Goal: Task Accomplishment & Management: Complete application form

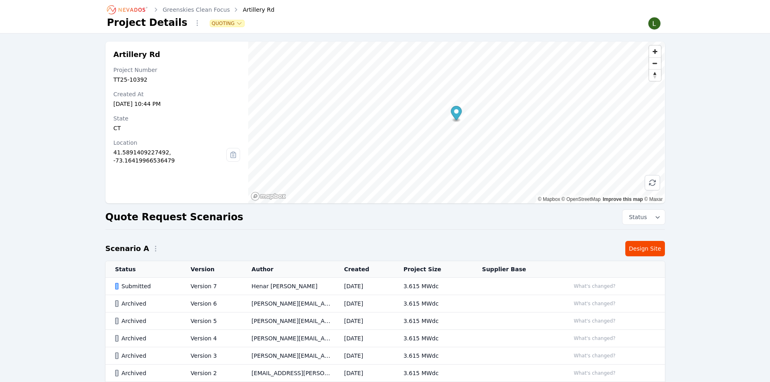
click at [729, 223] on div "Artillery Rd Project Number TT25-10392 Created At Aug 17, 2025, 10:44 PM State …" at bounding box center [385, 224] width 770 height 381
click at [695, 232] on div "Artillery Rd Project Number TT25-10392 Created At Aug 17, 2025, 10:44 PM State …" at bounding box center [385, 224] width 770 height 381
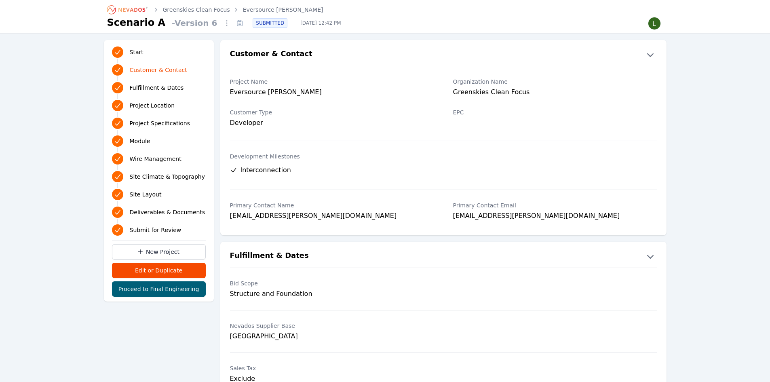
click at [254, 6] on link "Eversource Morris" at bounding box center [283, 10] width 80 height 8
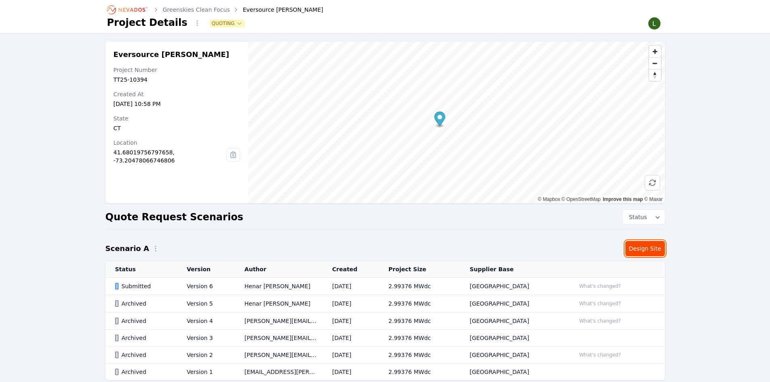
click at [645, 247] on link "Design Site" at bounding box center [645, 248] width 40 height 15
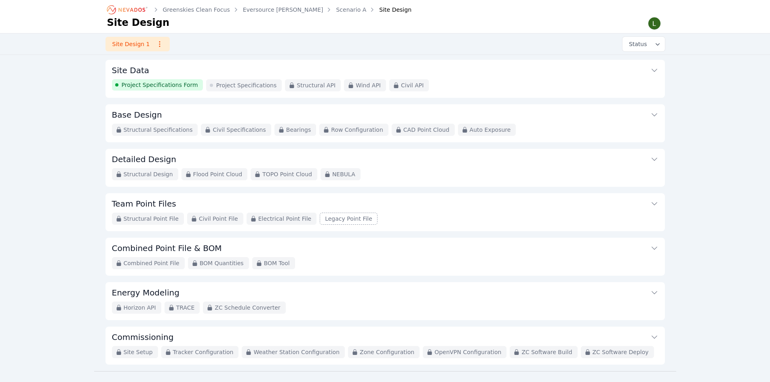
click at [174, 86] on span "Project Specifications Form" at bounding box center [160, 85] width 76 height 8
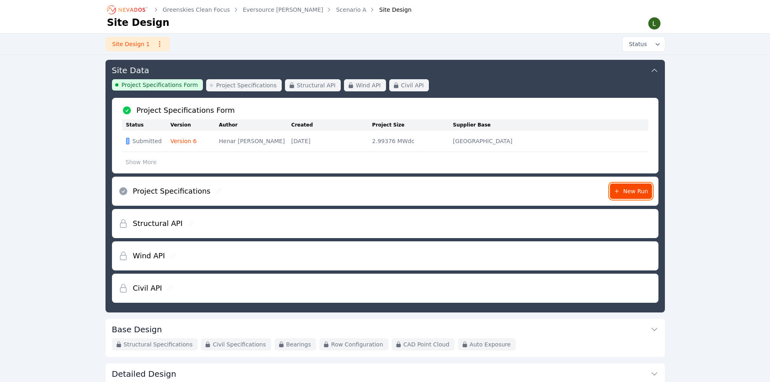
click at [623, 192] on span "New Run" at bounding box center [631, 191] width 35 height 8
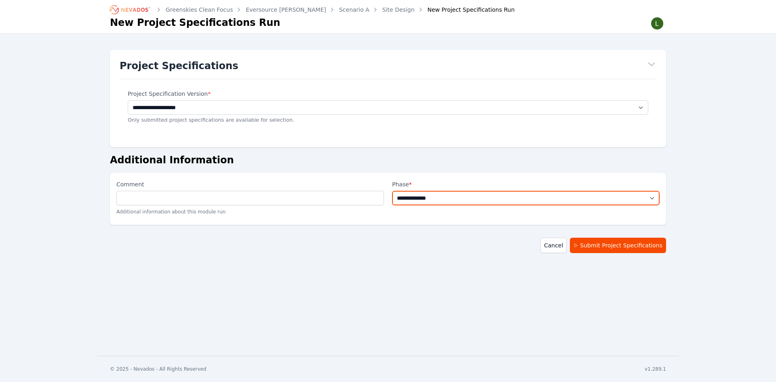
click at [455, 200] on select "**********" at bounding box center [526, 198] width 268 height 15
select select "**********"
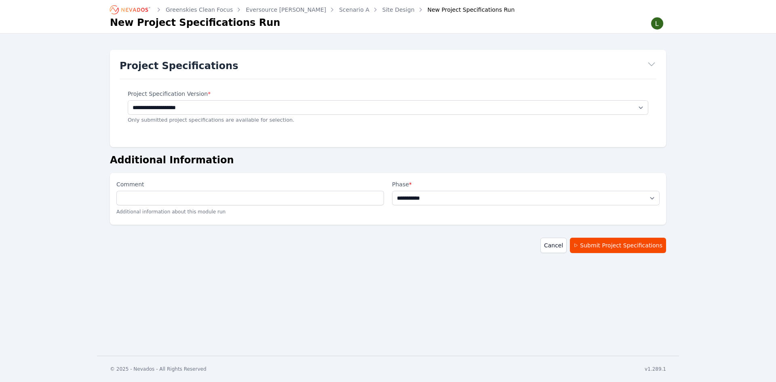
click at [392, 191] on select "**********" at bounding box center [526, 198] width 268 height 15
click at [598, 245] on button "Submit Project Specifications" at bounding box center [618, 245] width 96 height 15
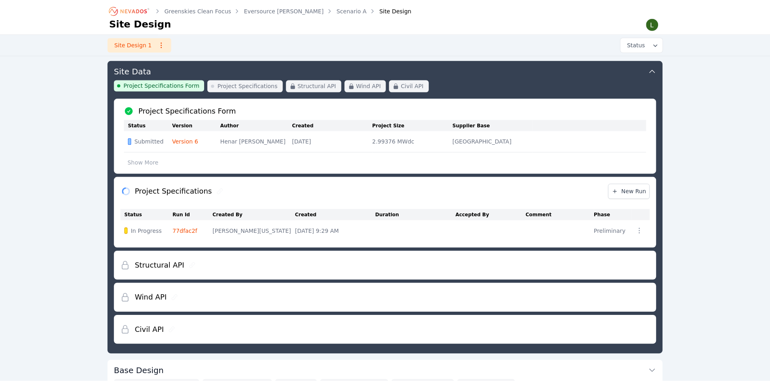
scroll to position [116, 0]
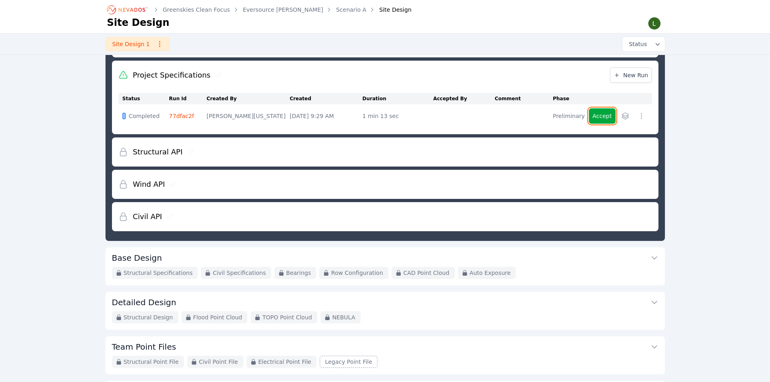
click at [602, 116] on button "Accept" at bounding box center [602, 115] width 27 height 15
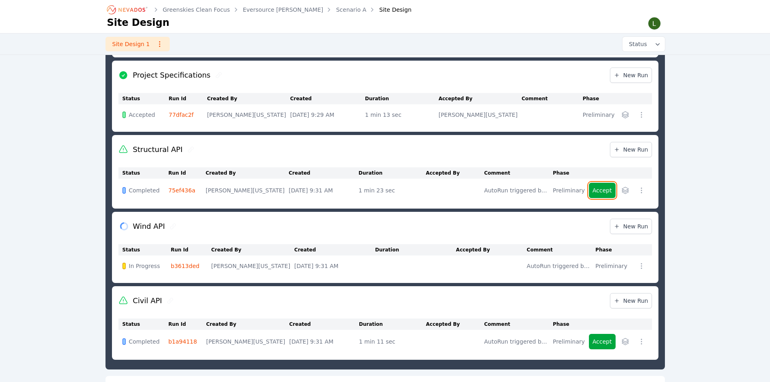
click at [602, 187] on button "Accept" at bounding box center [602, 190] width 27 height 15
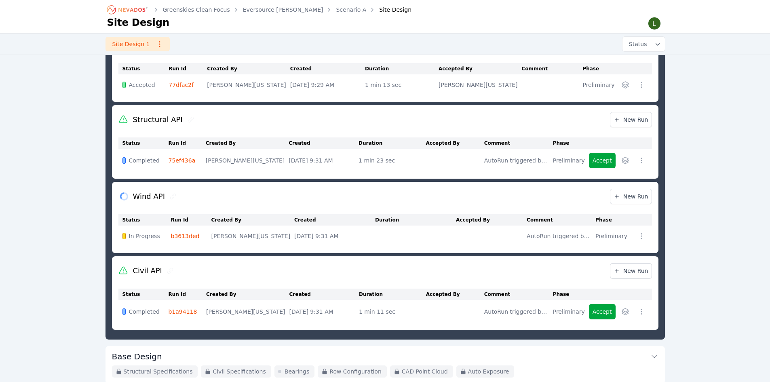
scroll to position [197, 0]
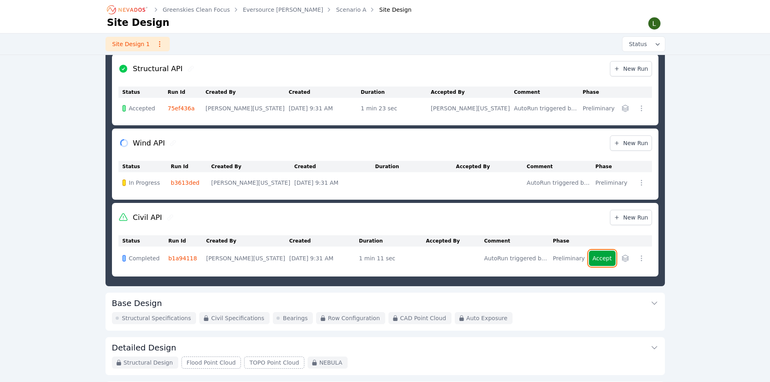
click at [604, 254] on button "Accept" at bounding box center [602, 258] width 27 height 15
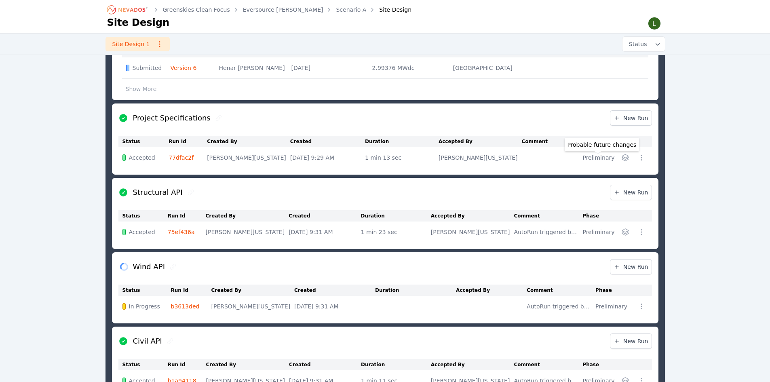
scroll to position [81, 0]
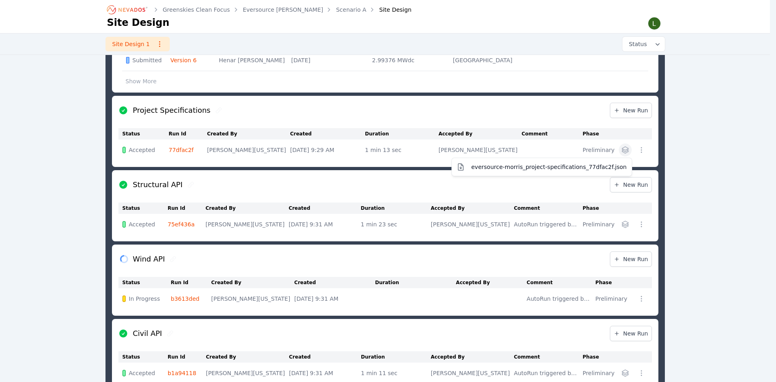
click at [626, 151] on icon "button" at bounding box center [625, 150] width 8 height 8
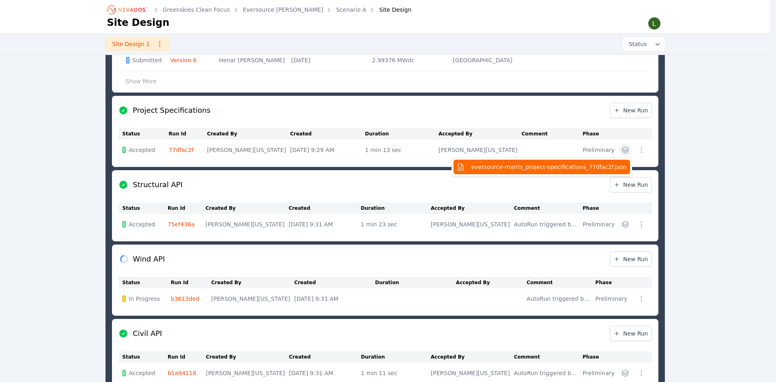
click at [602, 166] on span "eversource-morris_project-specifications_77dfac2f.json" at bounding box center [549, 167] width 156 height 8
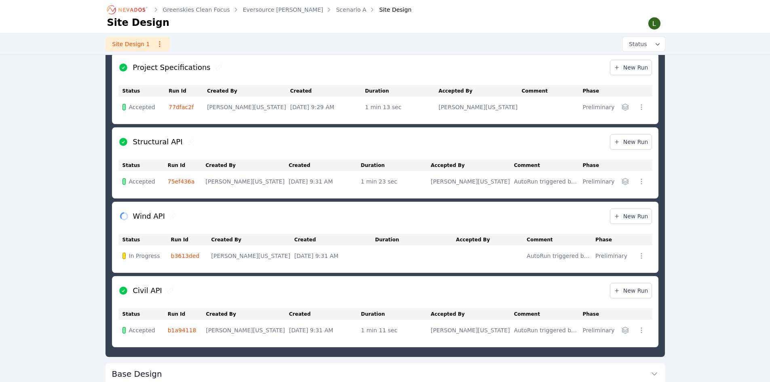
scroll to position [116, 0]
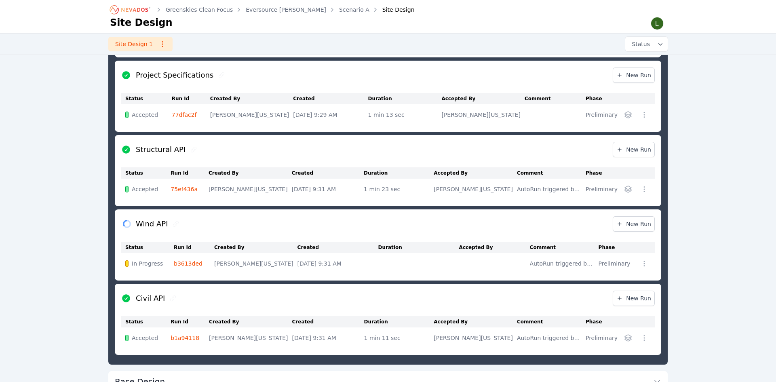
click at [625, 191] on icon "button" at bounding box center [628, 189] width 6 height 6
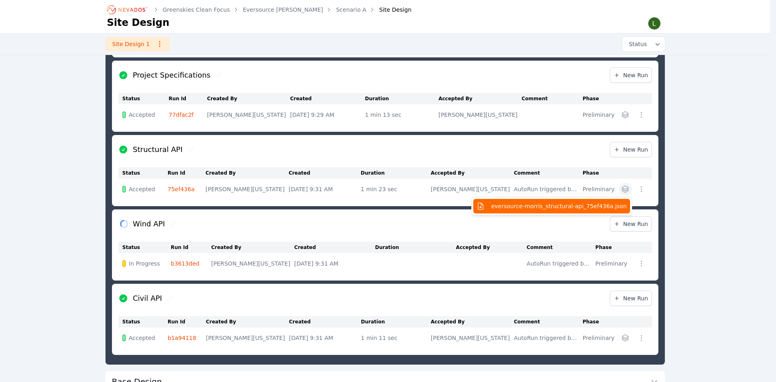
click at [575, 206] on span "eversource-morris_structural-api_75ef436a.json" at bounding box center [558, 206] width 135 height 8
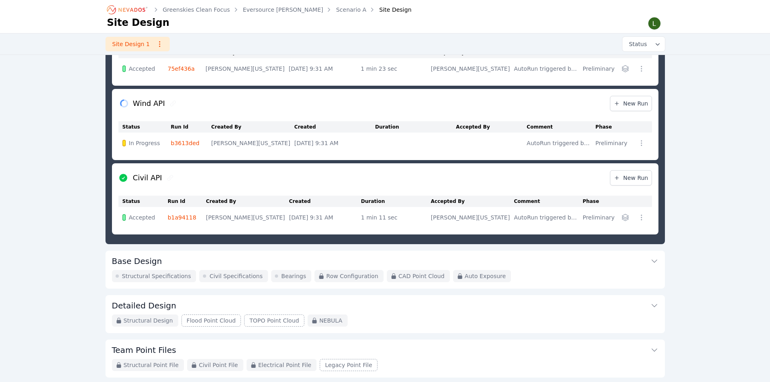
scroll to position [237, 0]
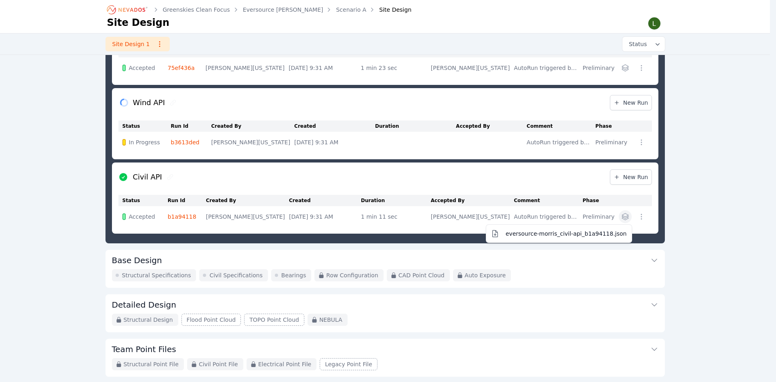
click at [623, 219] on icon "button" at bounding box center [625, 216] width 6 height 6
click at [586, 237] on span "eversource-morris_civil-api_b1a94118.json" at bounding box center [566, 234] width 121 height 8
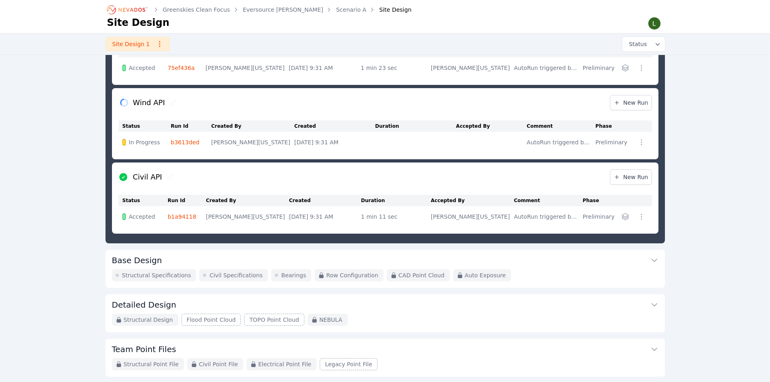
scroll to position [116, 0]
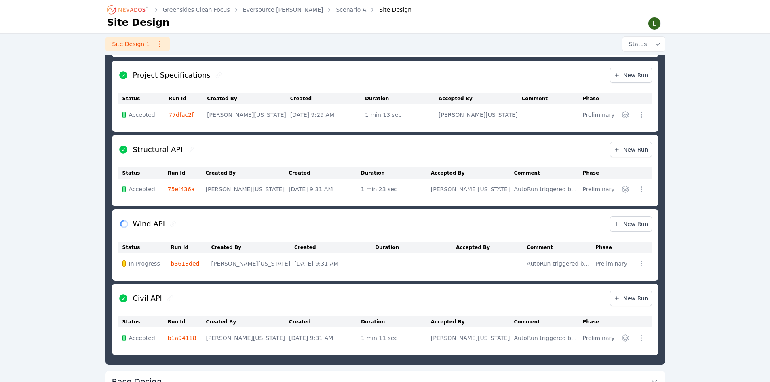
click at [714, 68] on div "Greenskies Clean Focus Eversource Morris Scenario A Site Design Site Design Sit…" at bounding box center [385, 261] width 770 height 754
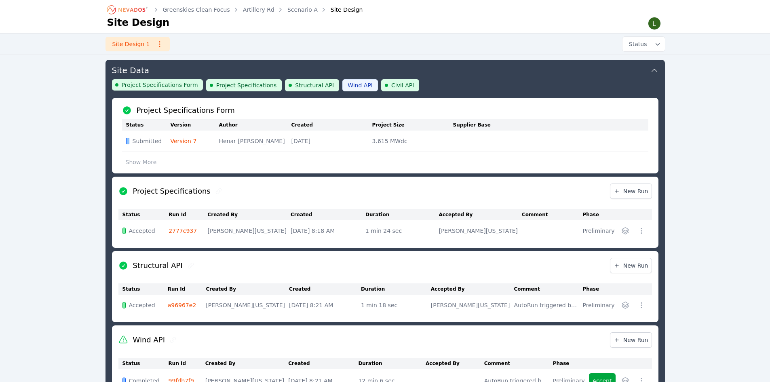
click at [287, 8] on link "Scenario A" at bounding box center [302, 10] width 30 height 8
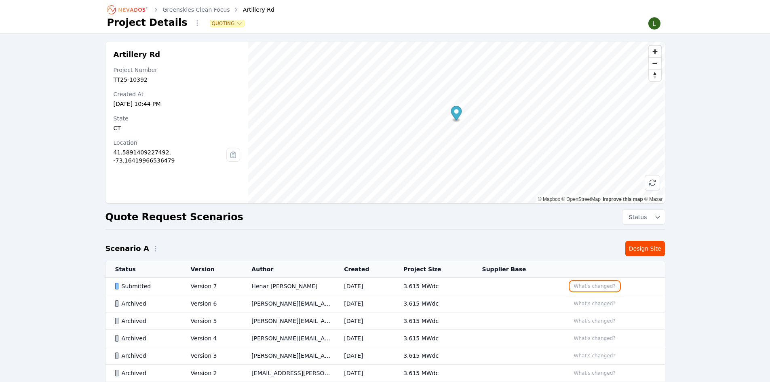
click at [602, 287] on button "What's changed?" at bounding box center [594, 286] width 49 height 9
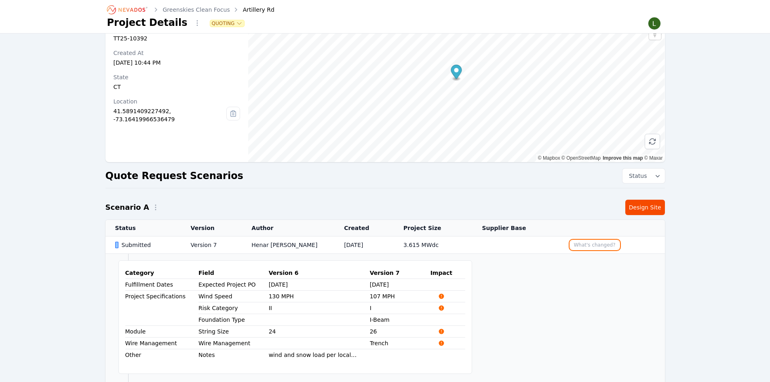
scroll to position [81, 0]
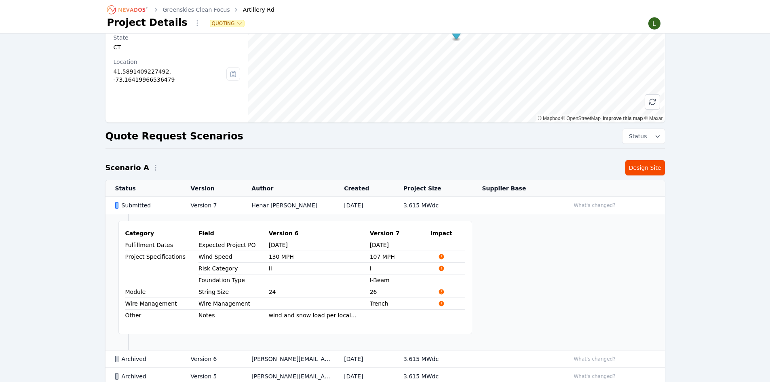
click at [199, 205] on td "Version 7" at bounding box center [211, 205] width 61 height 17
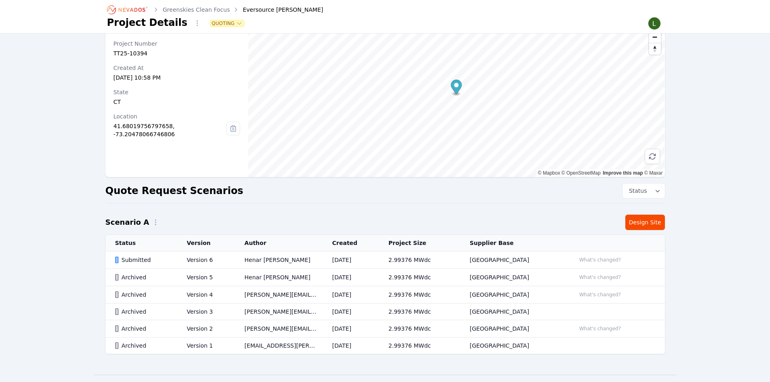
scroll to position [40, 0]
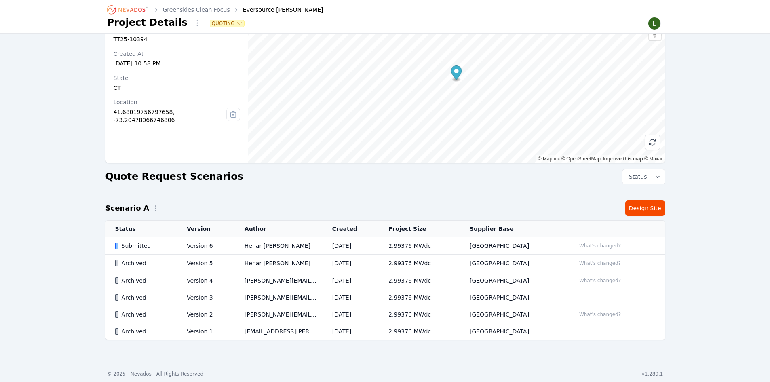
click at [215, 245] on td "Version 6" at bounding box center [206, 245] width 58 height 17
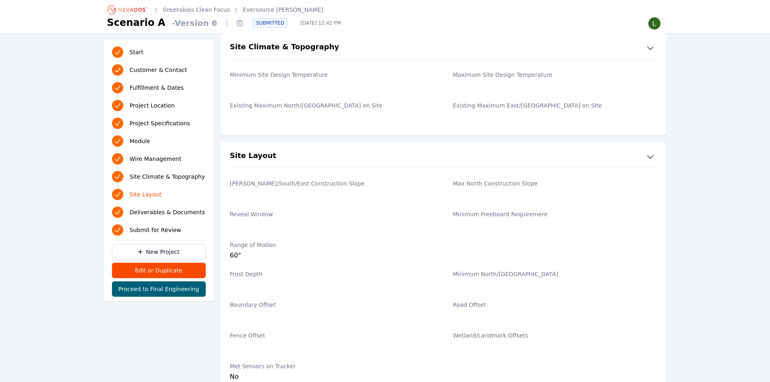
scroll to position [1253, 0]
